Goal: Information Seeking & Learning: Find specific fact

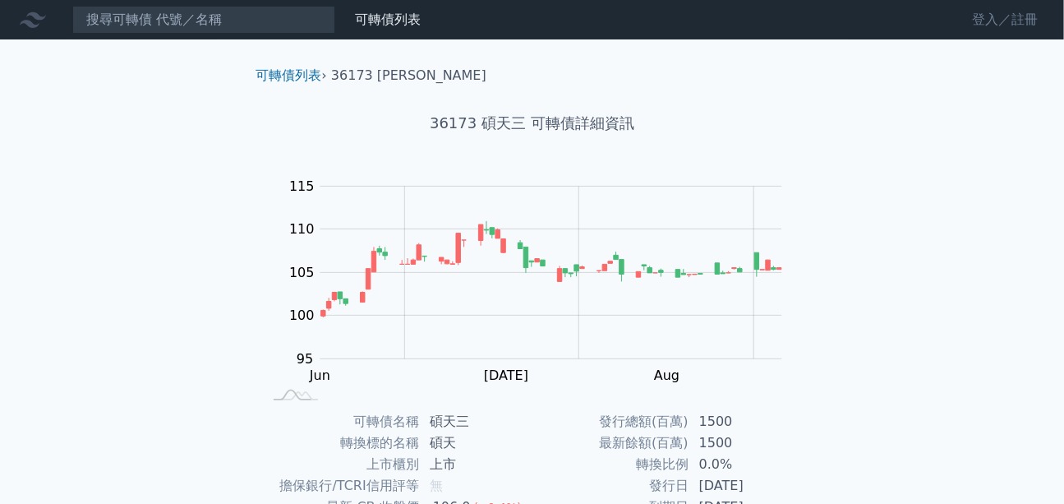
click at [993, 20] on link "登入／註冊" at bounding box center [1005, 20] width 92 height 26
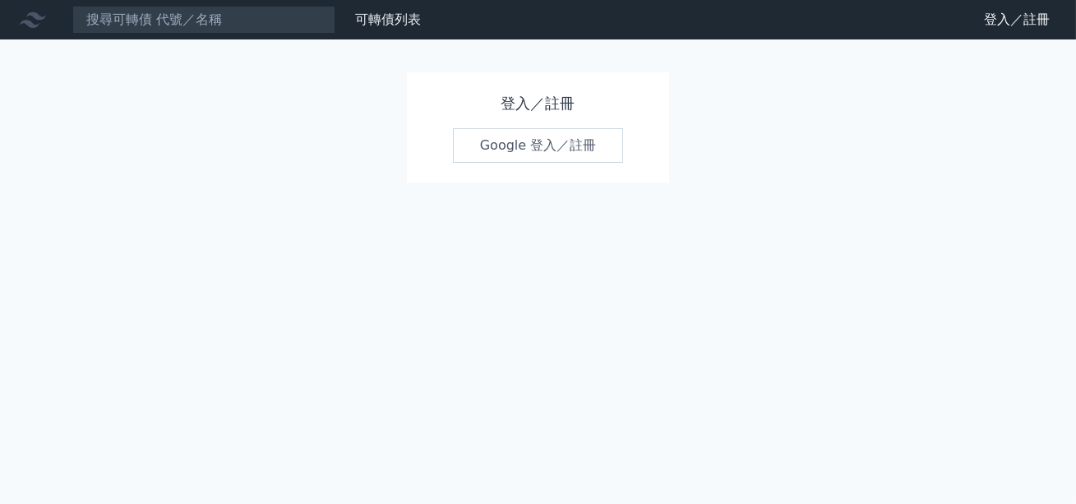
click at [537, 151] on link "Google 登入／註冊" at bounding box center [538, 145] width 171 height 35
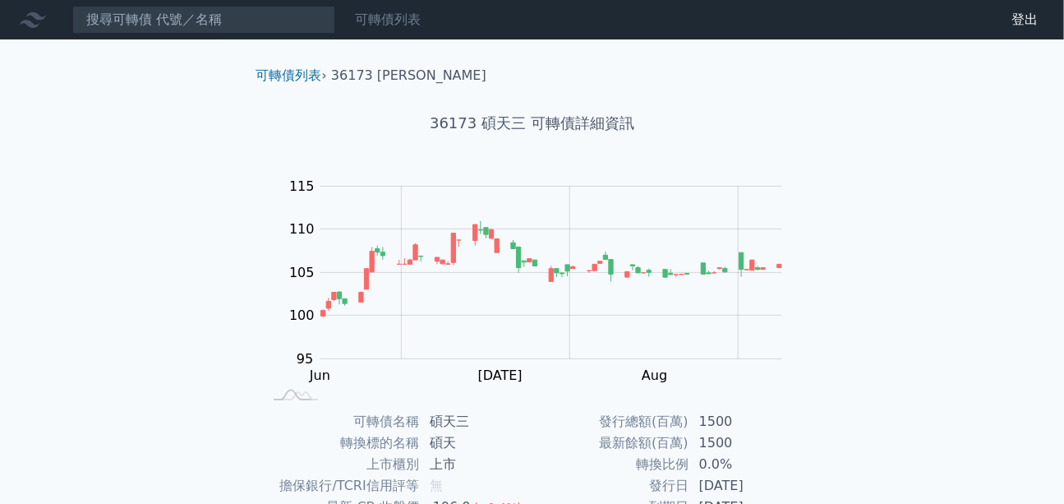
click at [397, 21] on link "可轉債列表" at bounding box center [388, 20] width 66 height 16
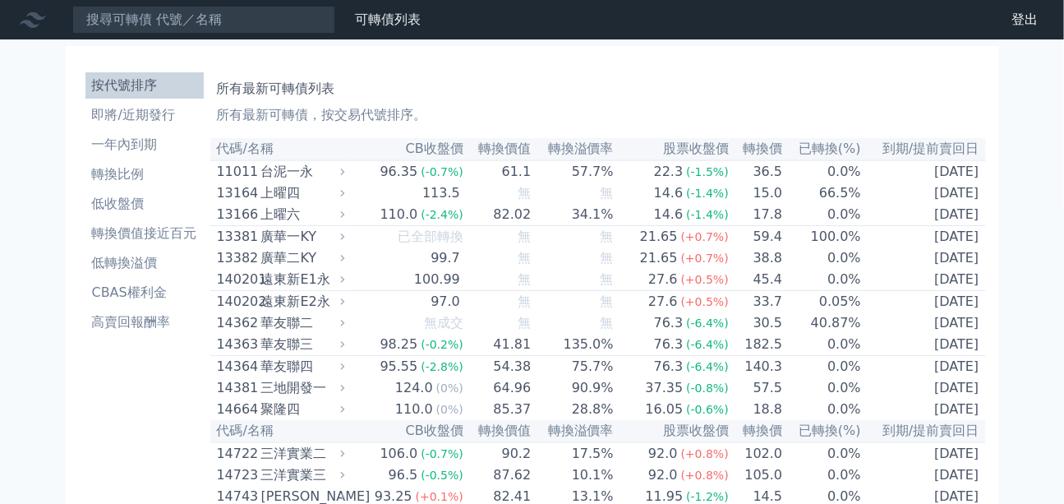
drag, startPoint x: 430, startPoint y: 153, endPoint x: 386, endPoint y: 150, distance: 43.7
click at [428, 152] on th "CB收盤價" at bounding box center [406, 149] width 115 height 22
click at [145, 201] on li "低收盤價" at bounding box center [144, 204] width 118 height 20
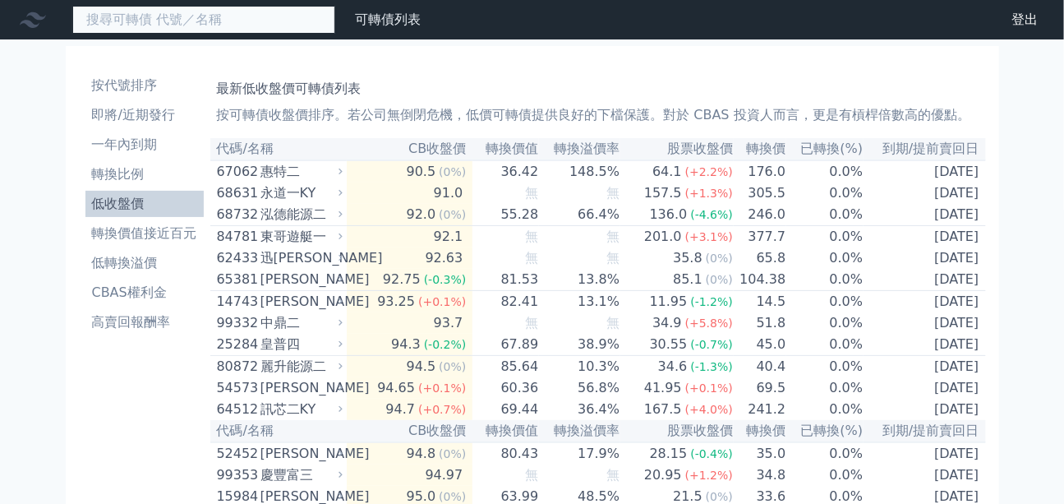
click at [146, 21] on input at bounding box center [203, 20] width 263 height 28
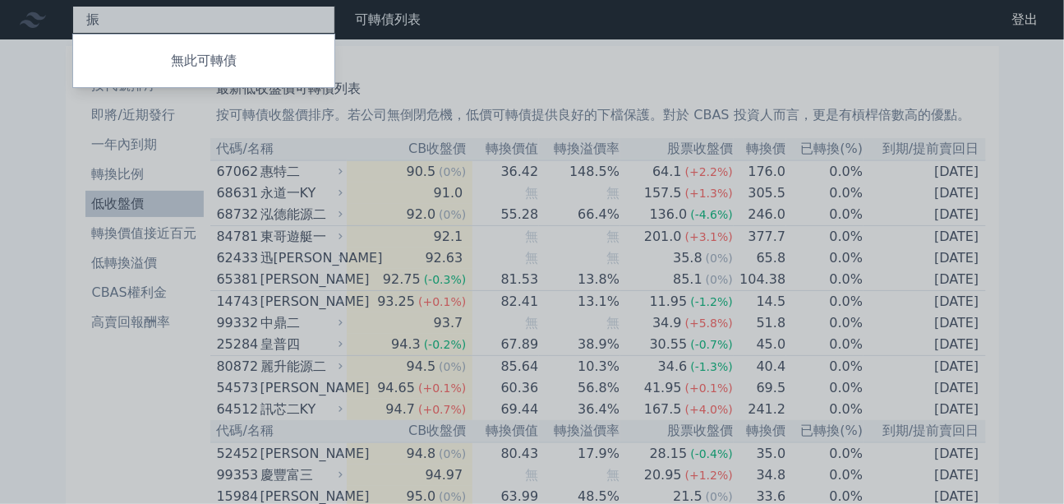
type input "振"
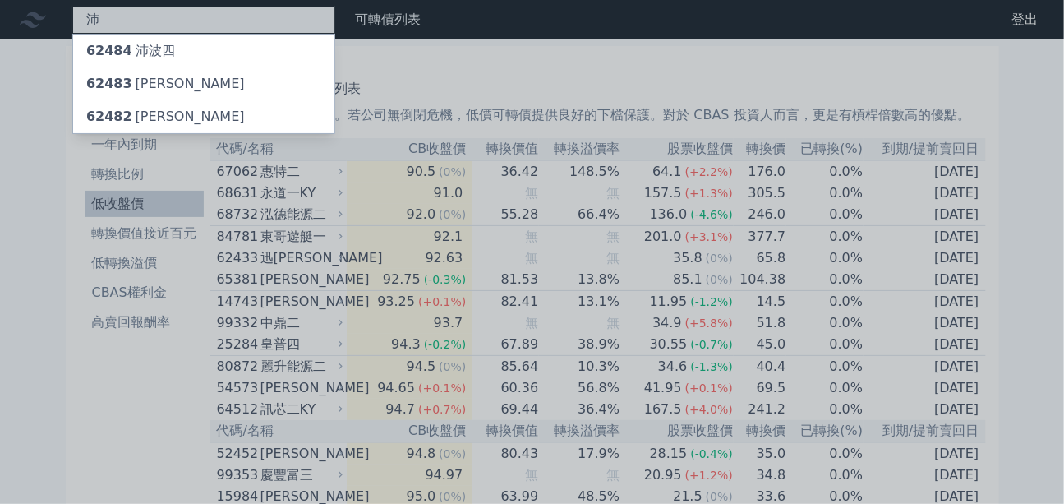
type input "沛"
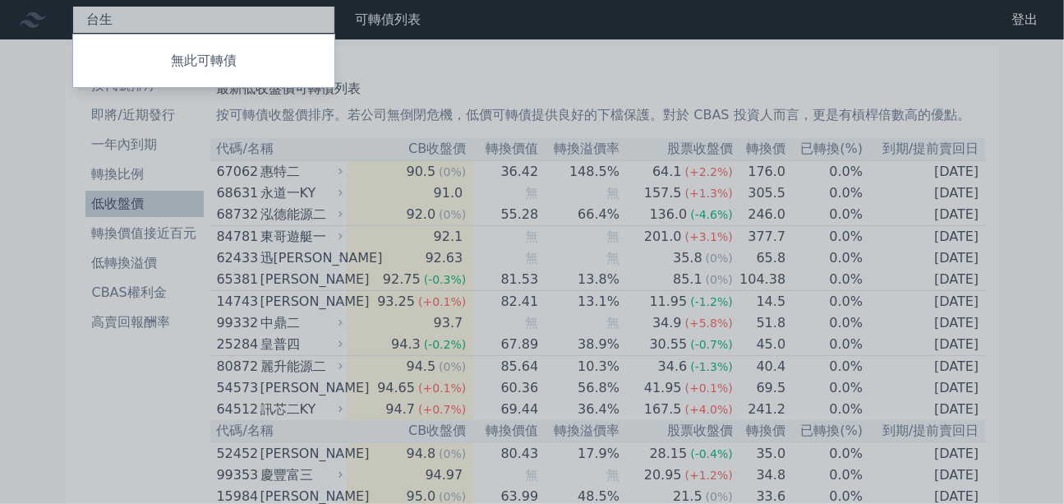
type input "台"
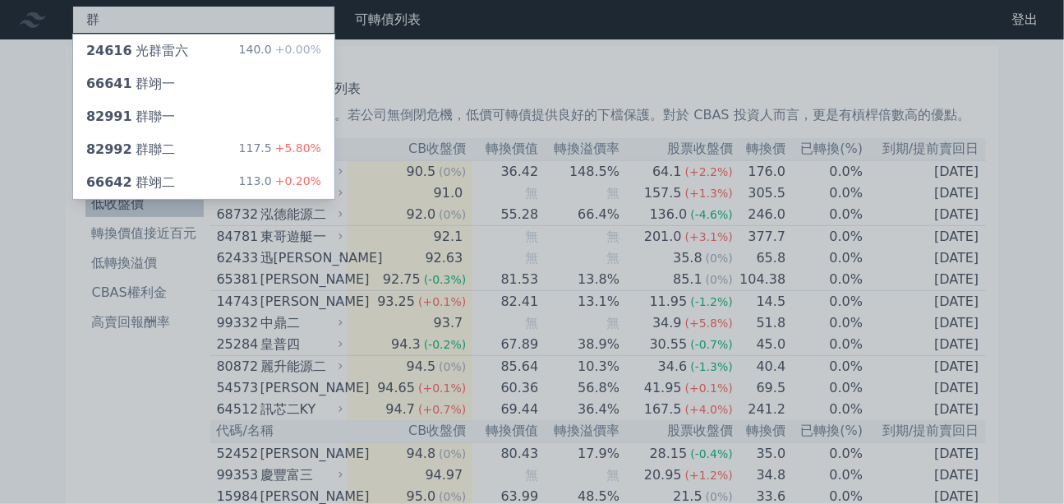
type input "群"
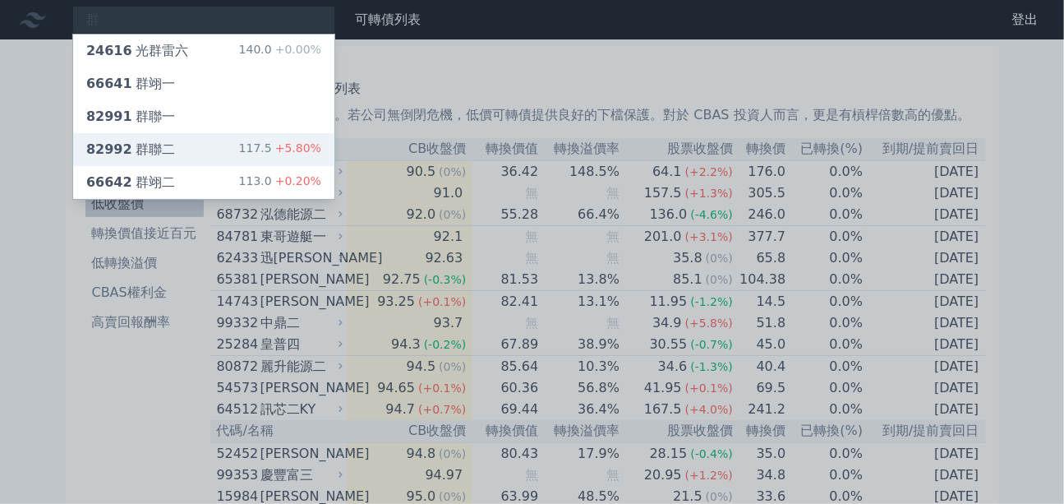
click at [165, 141] on div "82992 群聯二" at bounding box center [130, 150] width 89 height 20
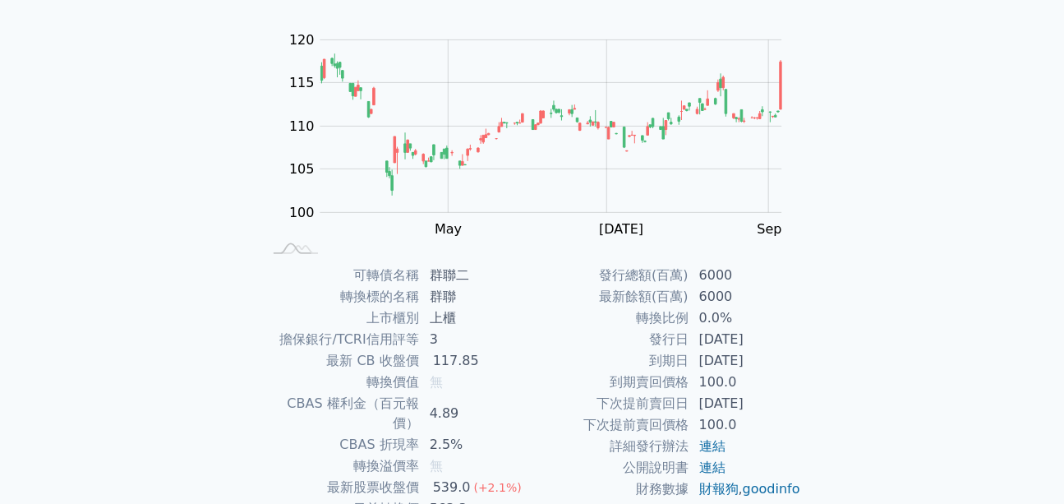
scroll to position [149, 0]
drag, startPoint x: 690, startPoint y: 352, endPoint x: 775, endPoint y: 364, distance: 85.4
click at [776, 364] on td "[DATE]" at bounding box center [745, 358] width 113 height 21
click at [510, 320] on td "上櫃" at bounding box center [476, 315] width 113 height 21
